Goal: Task Accomplishment & Management: Manage account settings

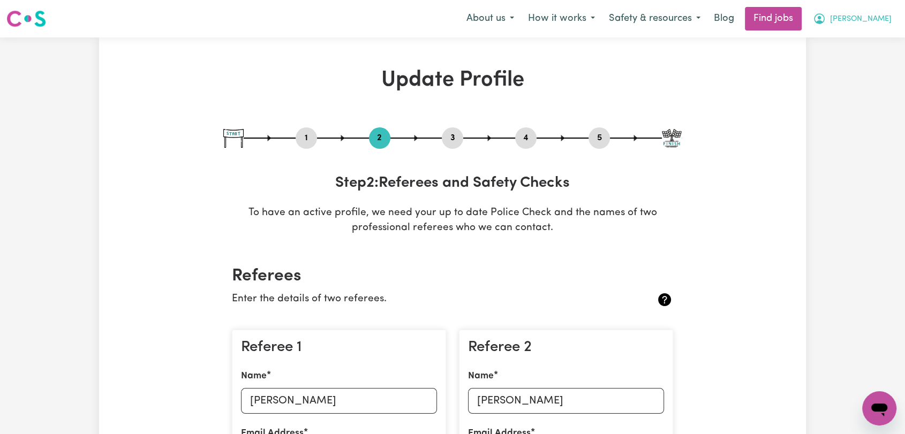
click at [874, 24] on span "[PERSON_NAME]" at bounding box center [861, 19] width 62 height 12
click at [855, 85] on link "Logout" at bounding box center [855, 82] width 85 height 20
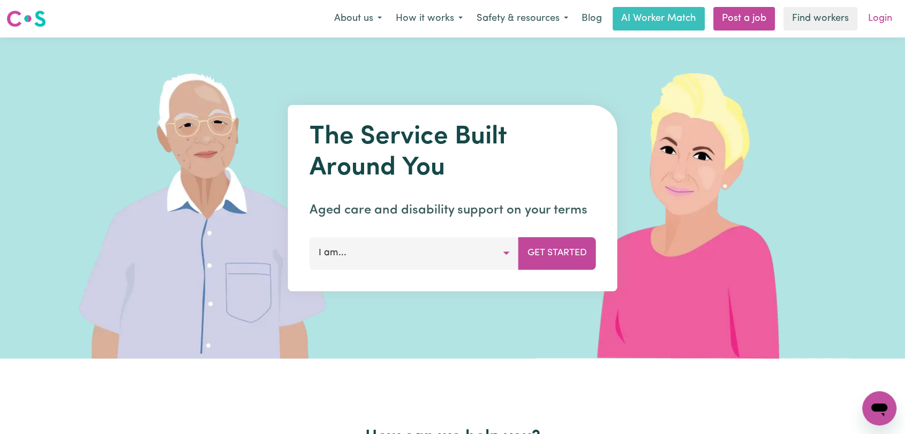
click at [879, 22] on link "Login" at bounding box center [880, 19] width 37 height 24
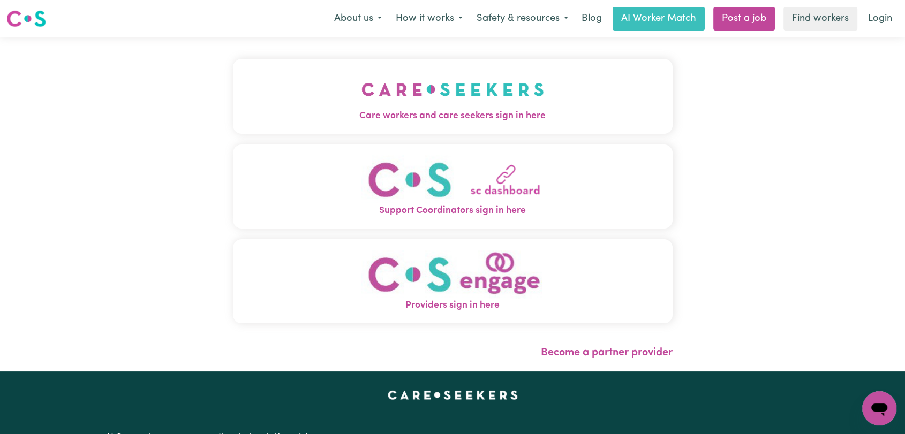
click at [320, 105] on button "Care workers and care seekers sign in here" at bounding box center [453, 96] width 440 height 75
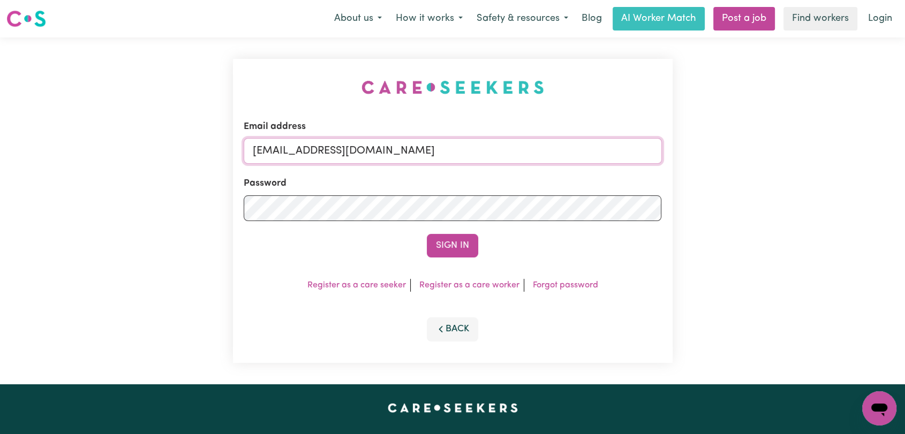
click at [460, 154] on input "[EMAIL_ADDRESS][DOMAIN_NAME]" at bounding box center [453, 151] width 418 height 26
drag, startPoint x: 307, startPoint y: 152, endPoint x: 473, endPoint y: 146, distance: 165.5
click at [473, 146] on input "Superuser~[EMAIL_ADDRESS][DOMAIN_NAME]" at bounding box center [453, 151] width 418 height 26
type input "Superuser~[EMAIL_ADDRESS][DOMAIN_NAME]"
click at [458, 244] on button "Sign In" at bounding box center [452, 246] width 51 height 24
